Goal: Information Seeking & Learning: Learn about a topic

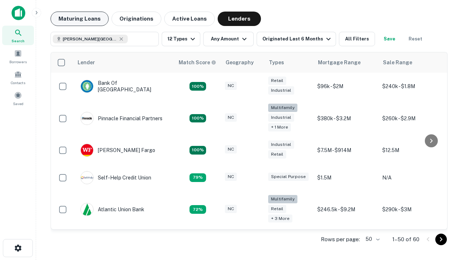
click at [79, 19] on button "Maturing Loans" at bounding box center [80, 19] width 58 height 14
